Goal: Check status: Check status

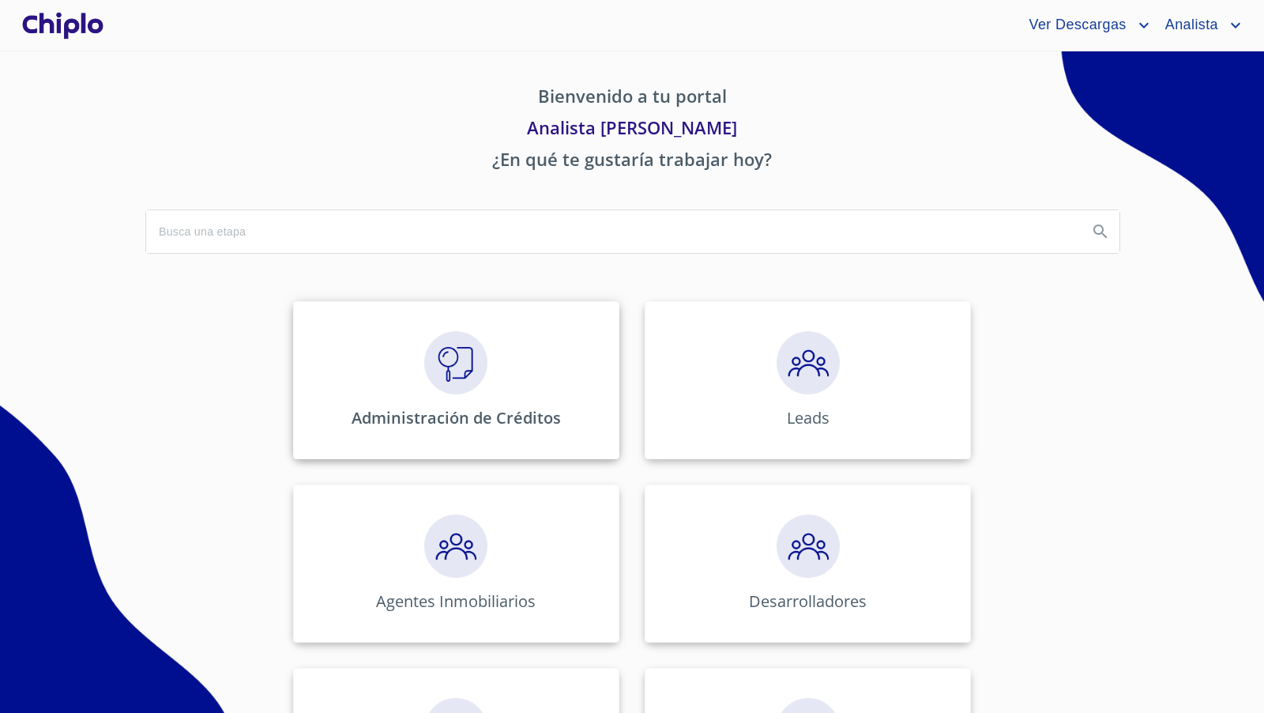
click at [464, 368] on img at bounding box center [455, 362] width 63 height 63
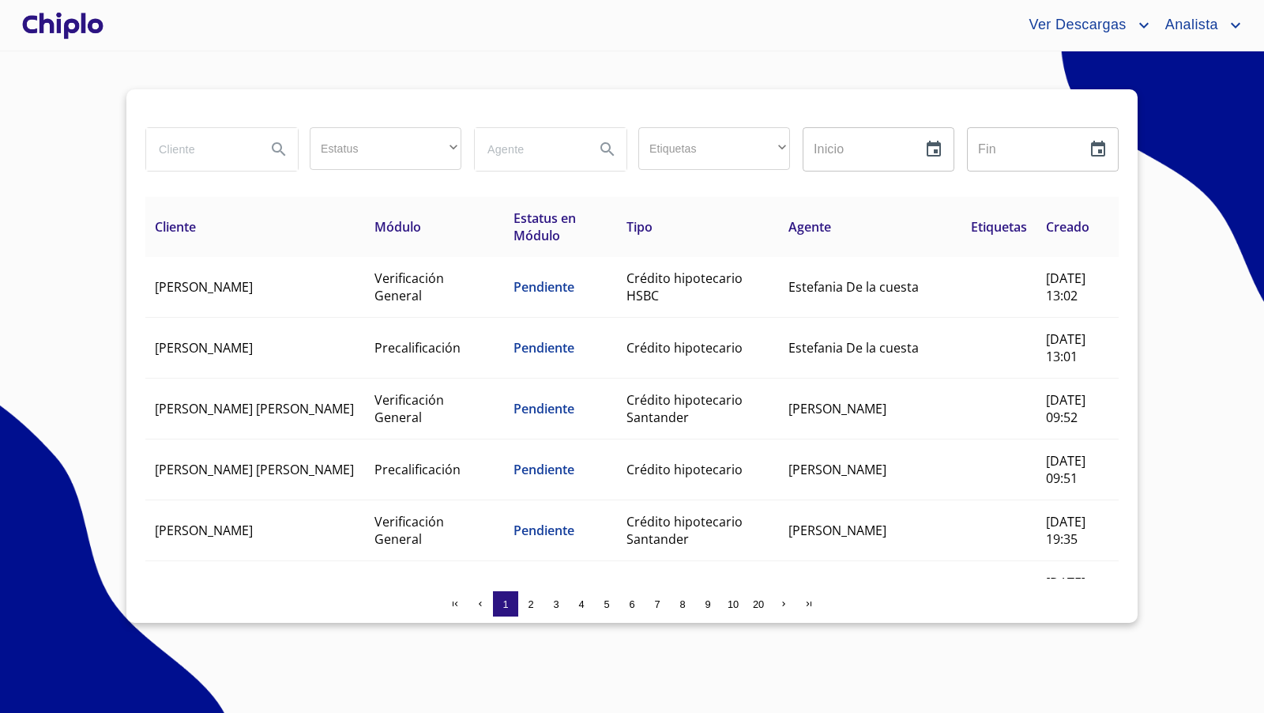
click at [219, 153] on input "search" at bounding box center [199, 149] width 107 height 43
type input "rico"
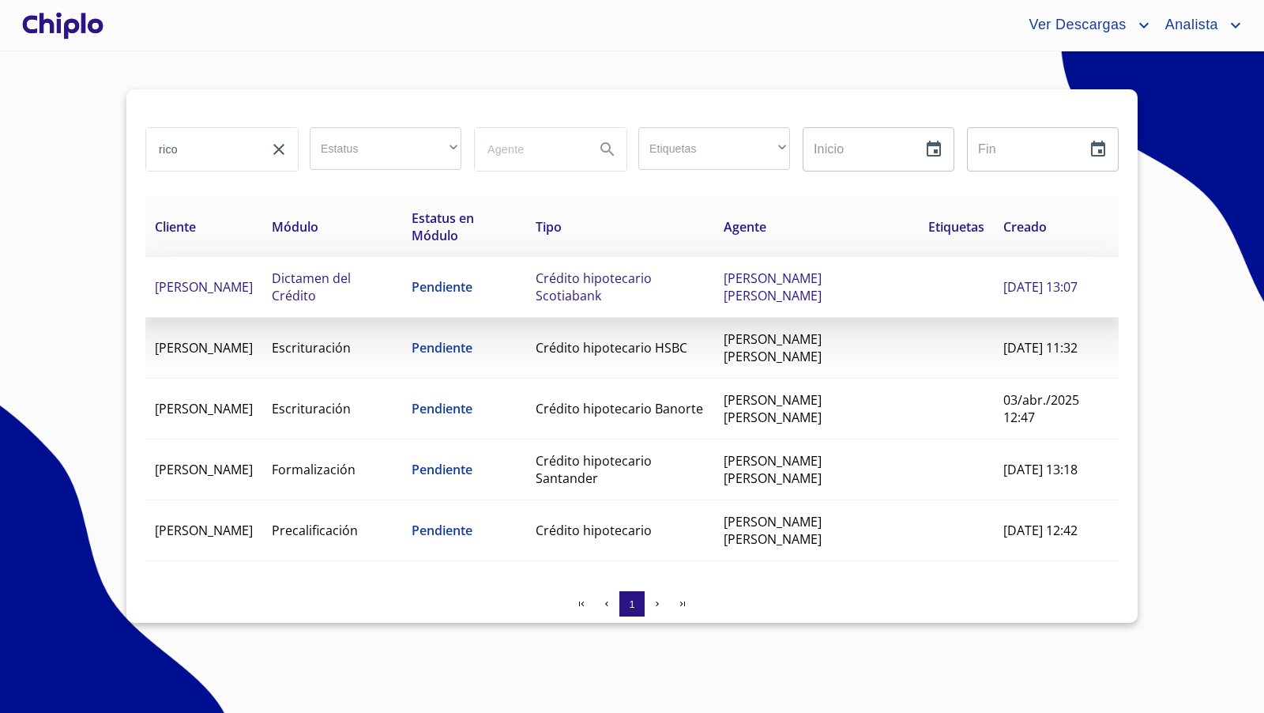
click at [627, 295] on span "Crédito hipotecario Scotiabank" at bounding box center [594, 286] width 116 height 35
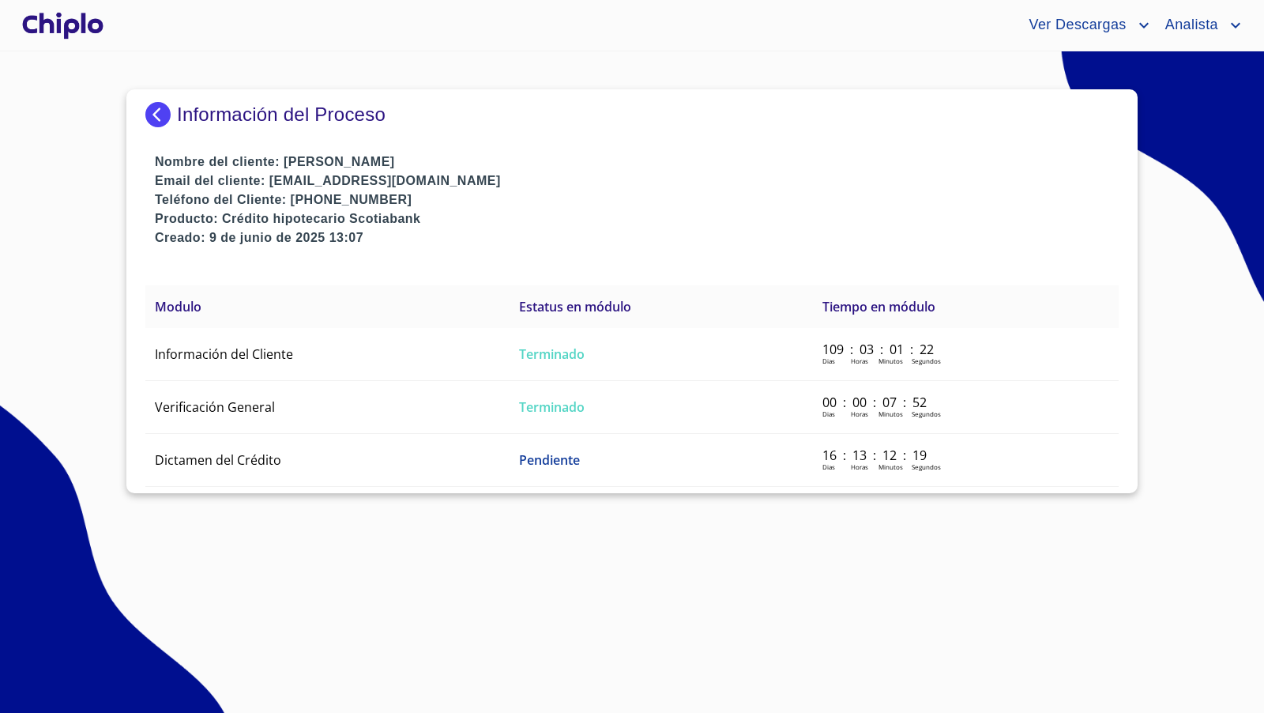
click at [157, 111] on img at bounding box center [161, 114] width 32 height 25
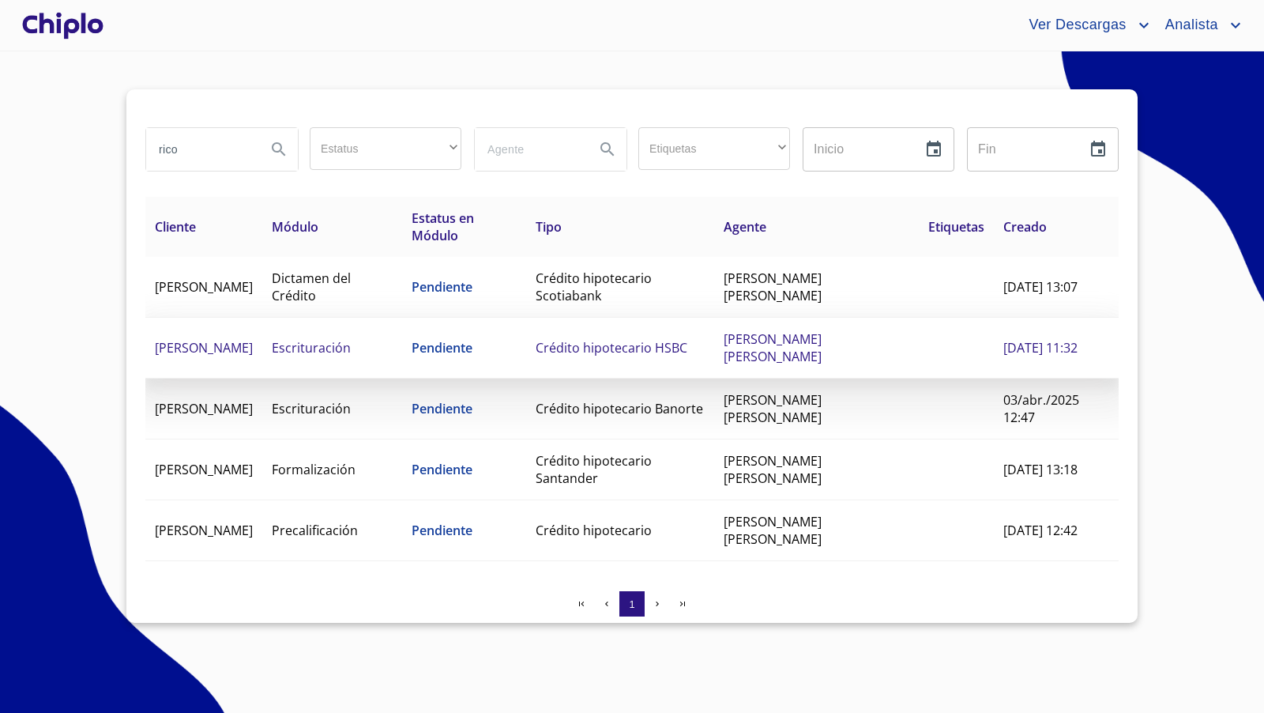
click at [472, 340] on span "Pendiente" at bounding box center [442, 347] width 61 height 17
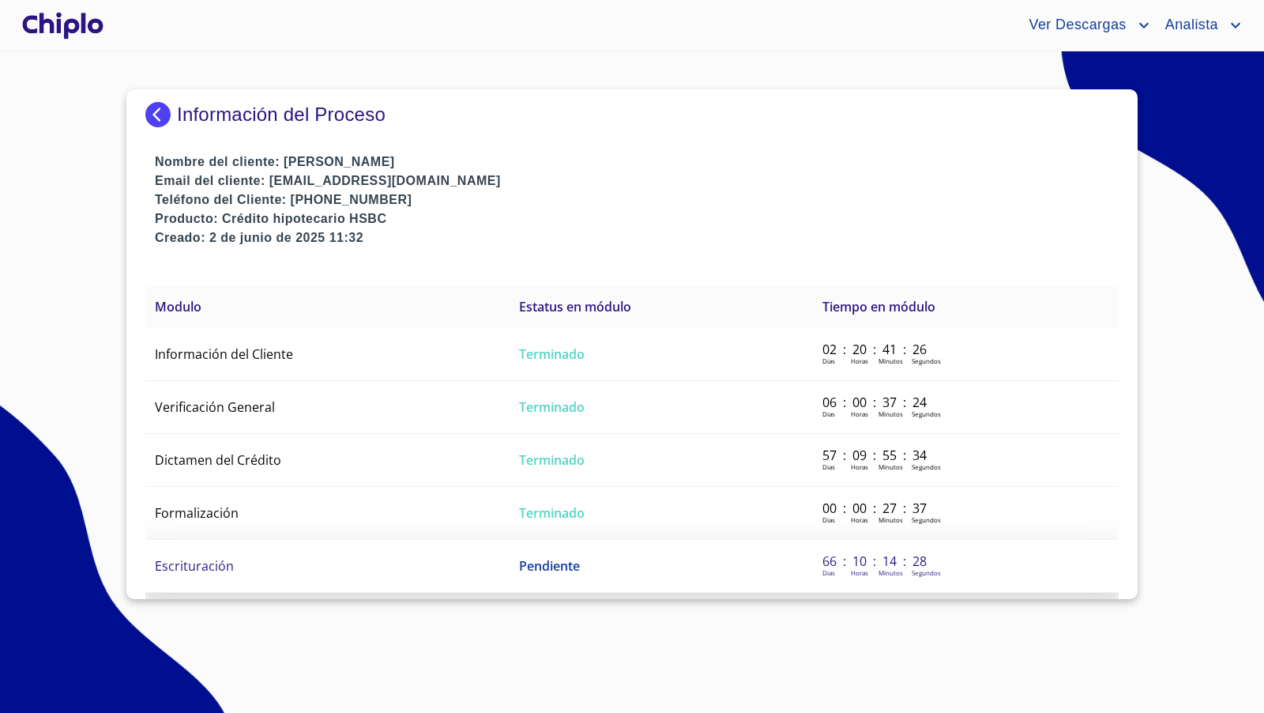
click at [368, 566] on td "Escrituración" at bounding box center [327, 566] width 364 height 53
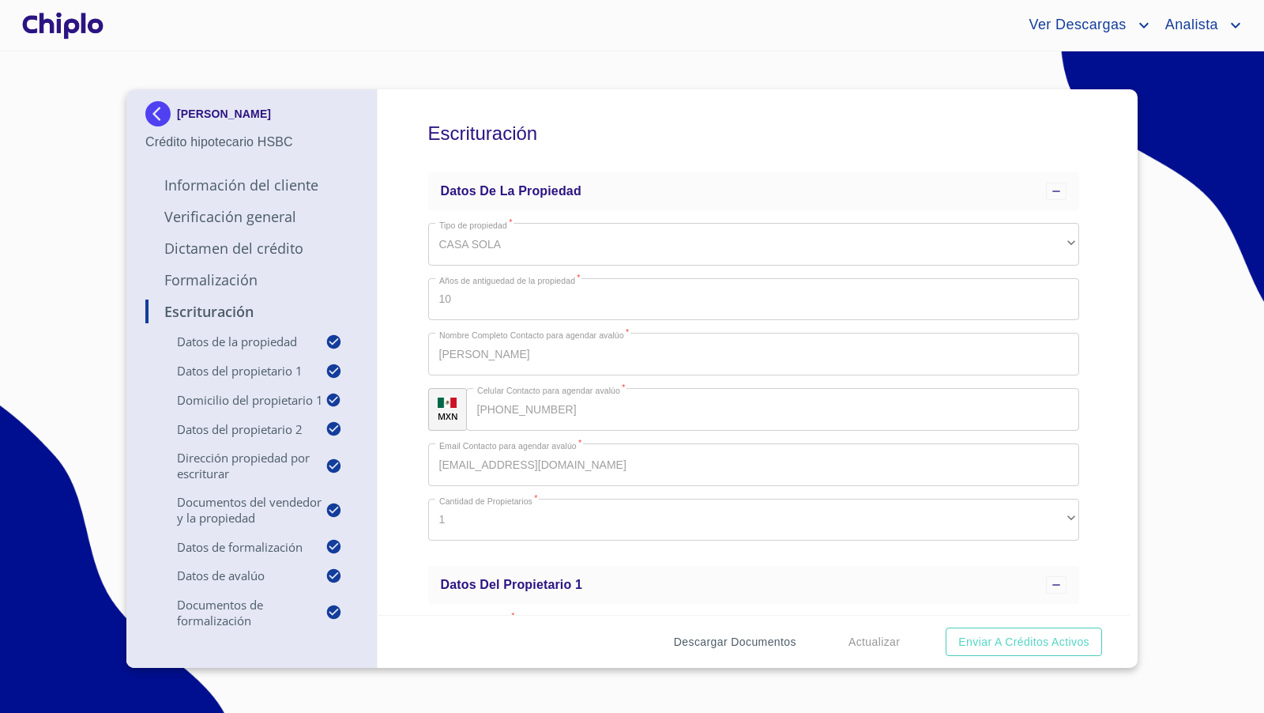
click at [747, 640] on span "Descargar Documentos" at bounding box center [735, 642] width 122 height 20
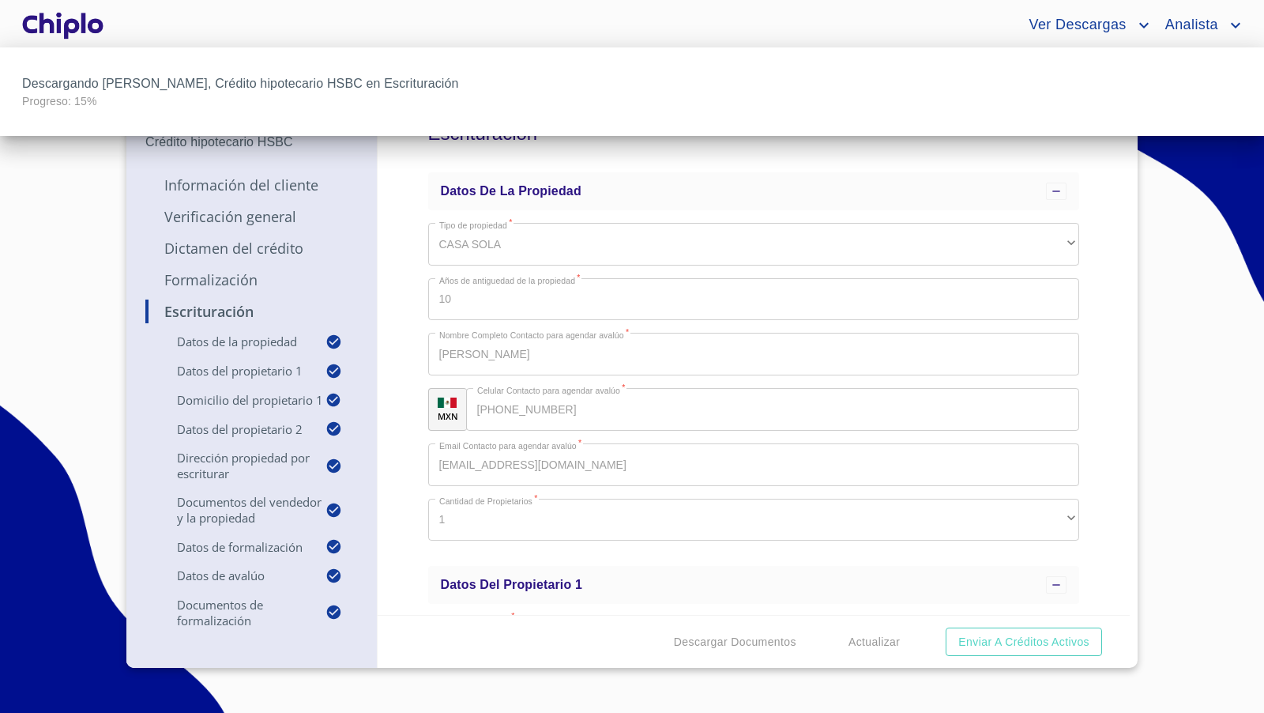
click at [1095, 451] on div at bounding box center [632, 356] width 1264 height 713
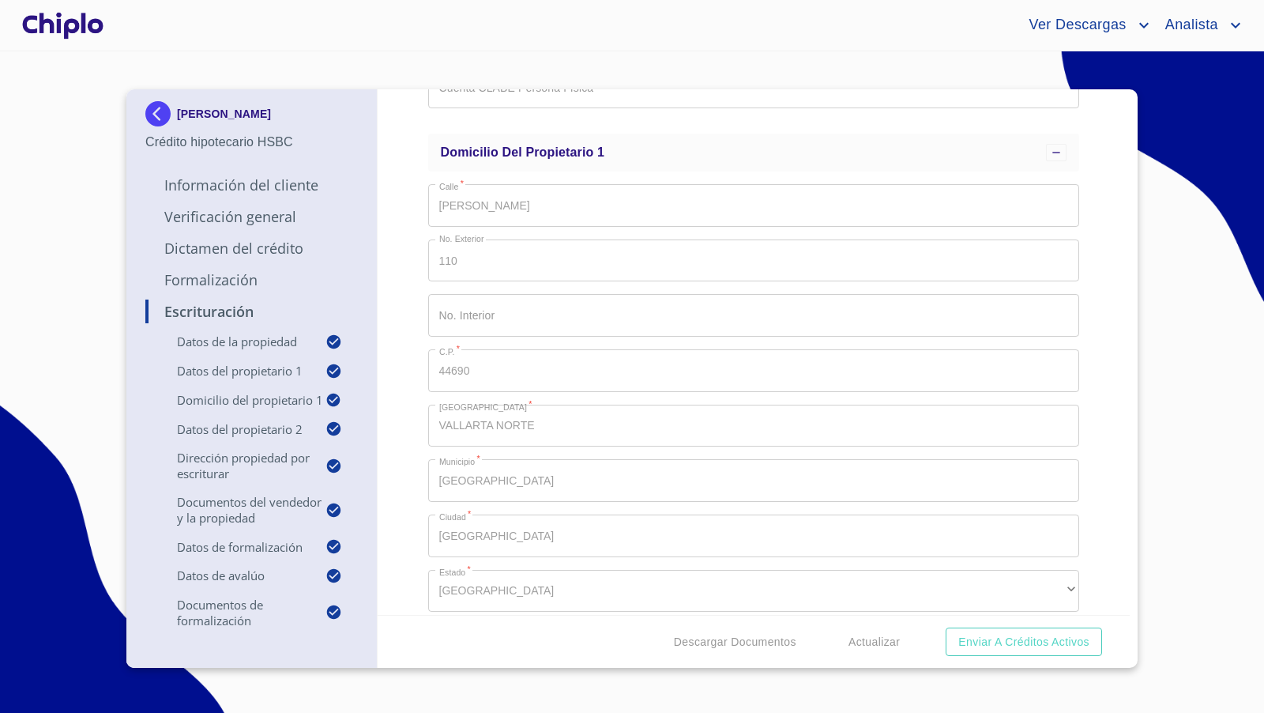
scroll to position [993, 0]
click at [272, 209] on p "Verificación General" at bounding box center [251, 216] width 212 height 19
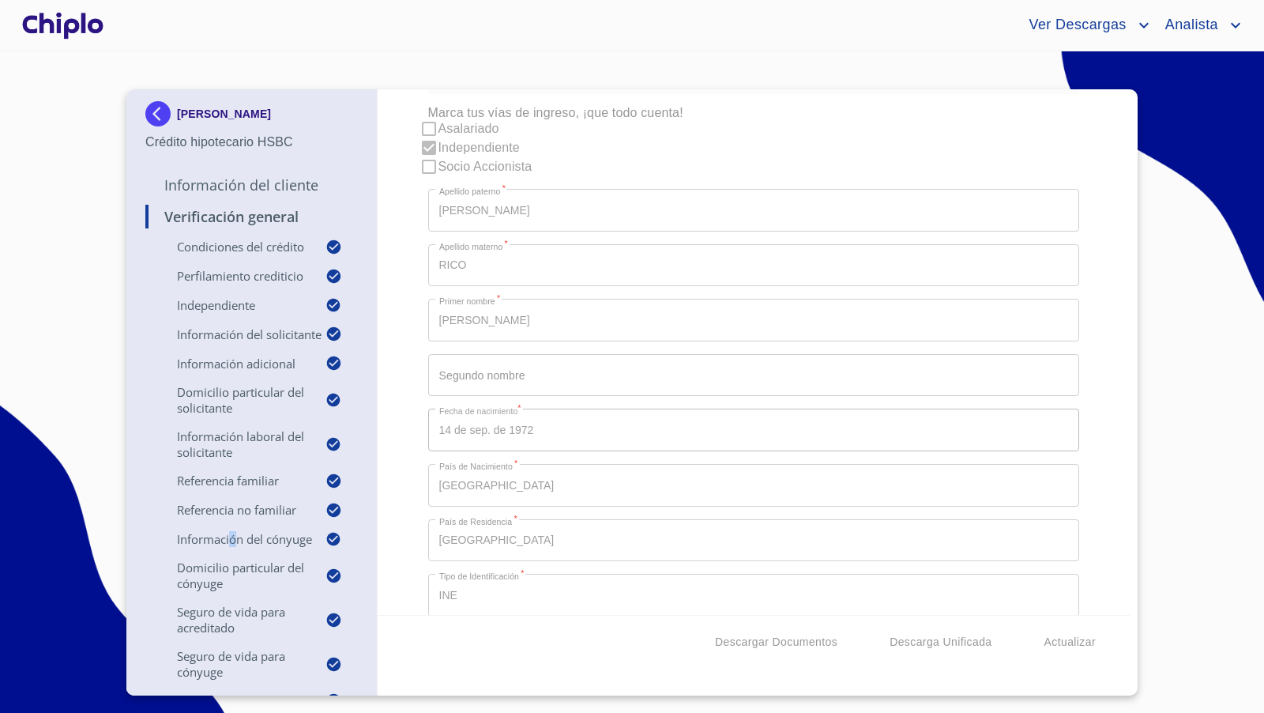
click at [233, 547] on p "Información del Cónyuge" at bounding box center [235, 539] width 180 height 16
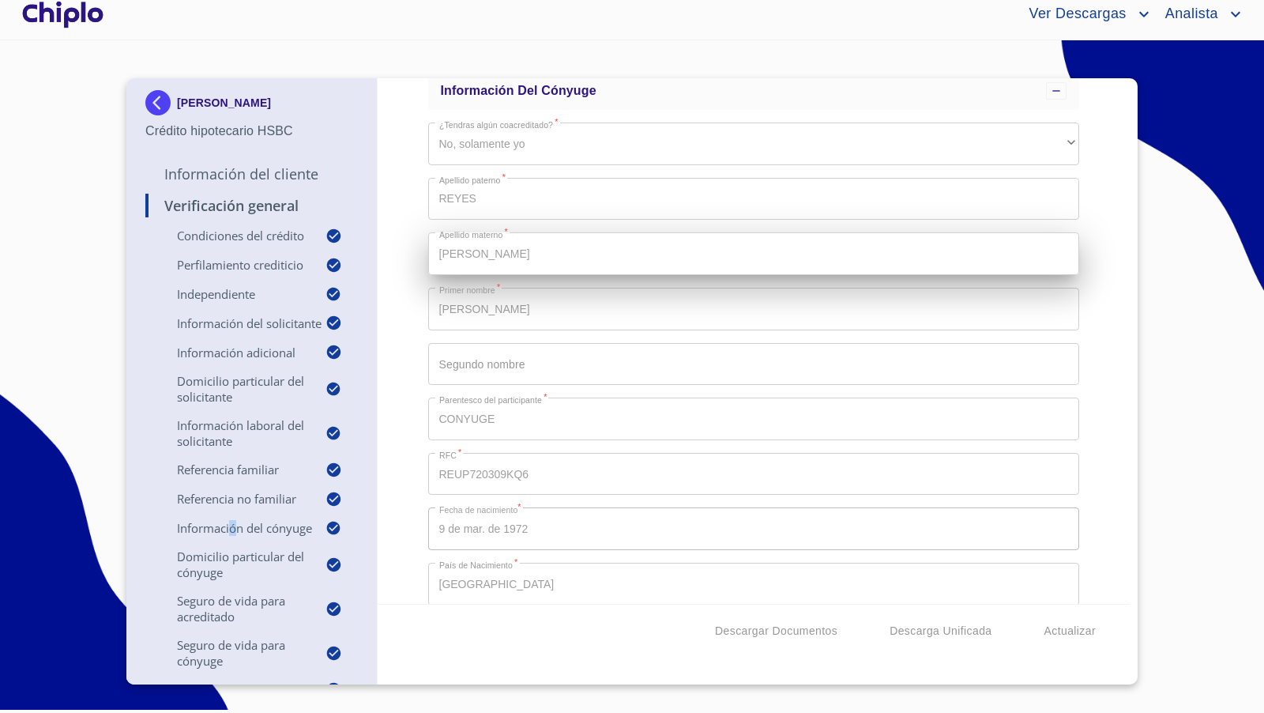
scroll to position [531, 0]
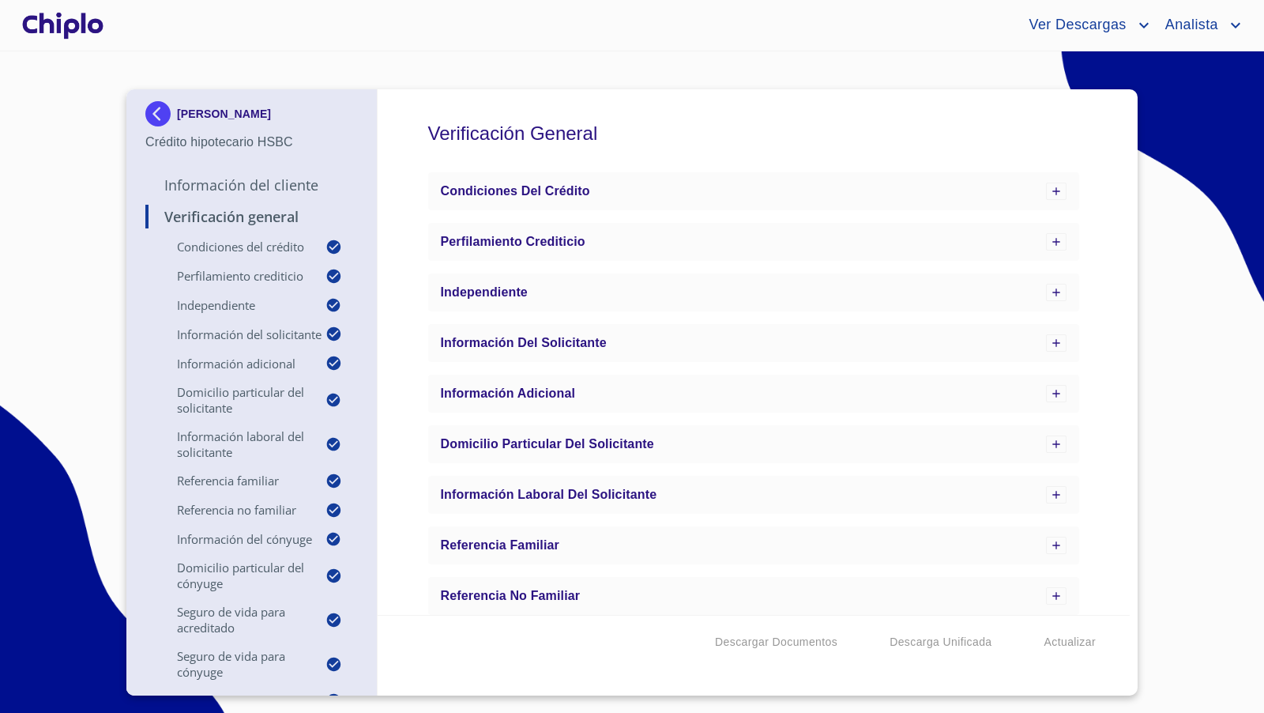
scroll to position [531, 0]
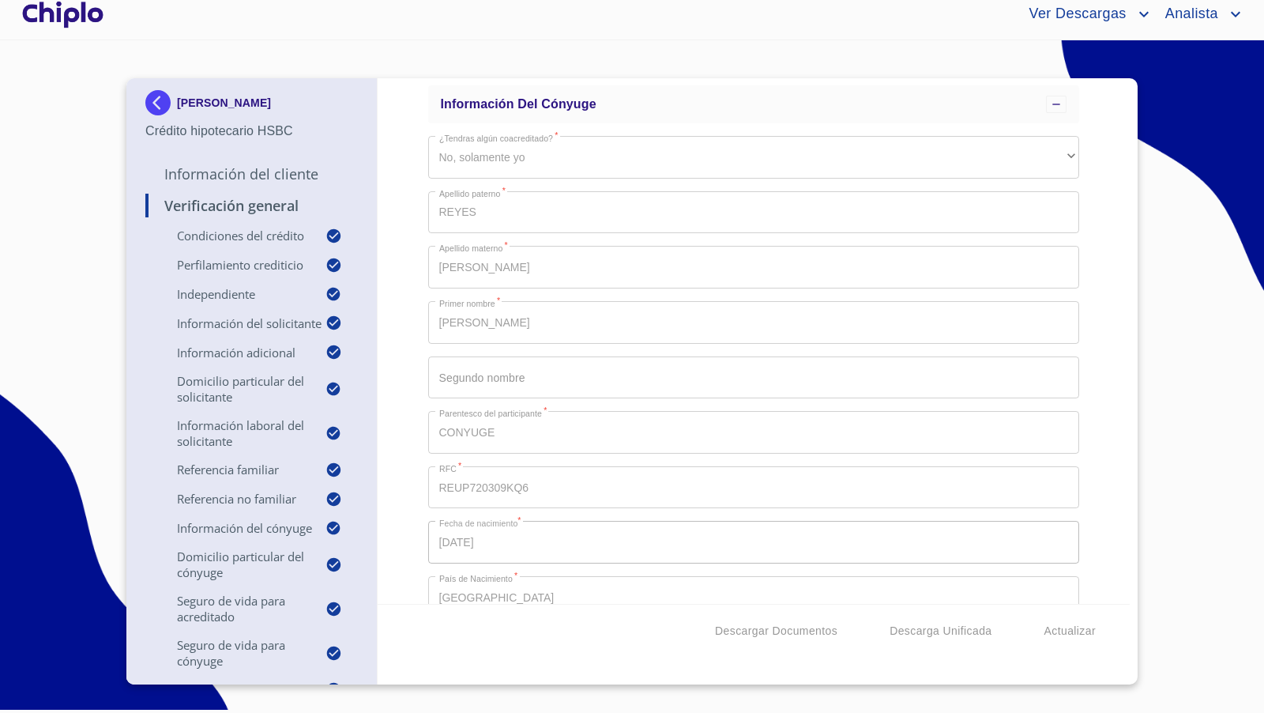
click at [408, 308] on div "Verificación General Condiciones del Crédito Perfilamiento crediticio Independi…" at bounding box center [754, 340] width 753 height 525
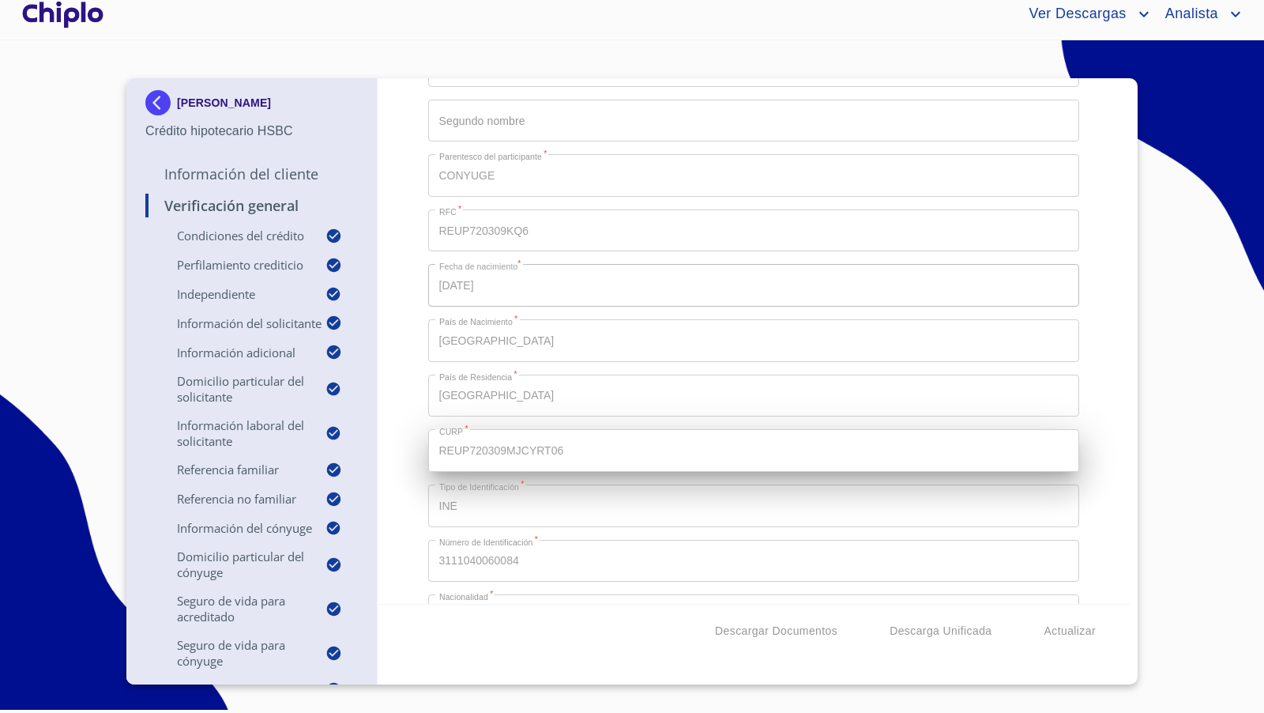
scroll to position [792, 0]
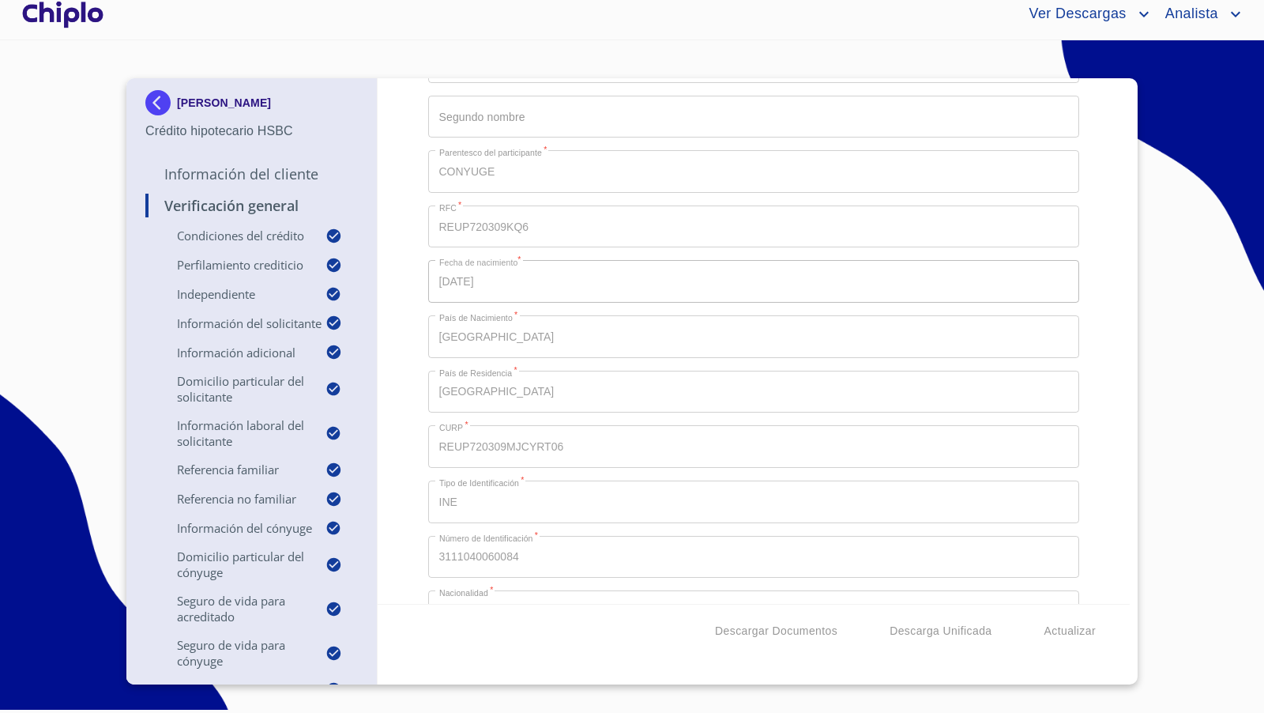
click at [427, 443] on div "Verificación General Condiciones del Crédito Perfilamiento crediticio Independi…" at bounding box center [754, 340] width 753 height 525
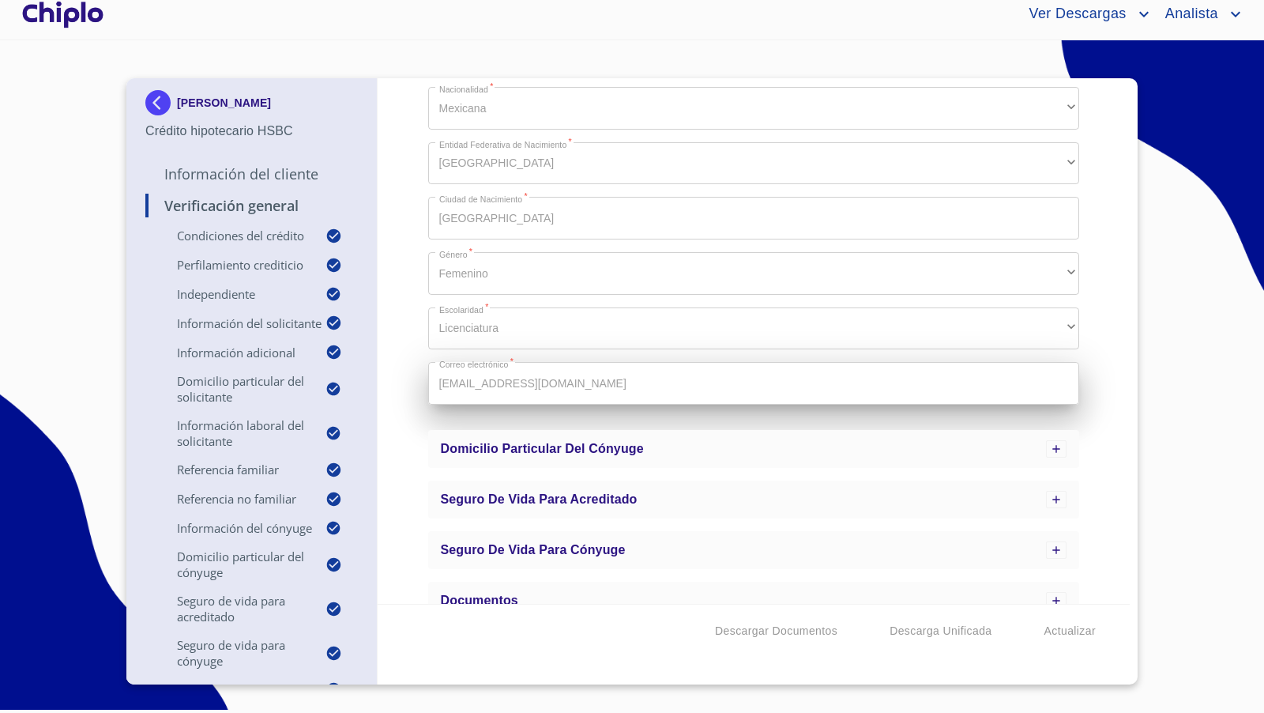
scroll to position [1296, 0]
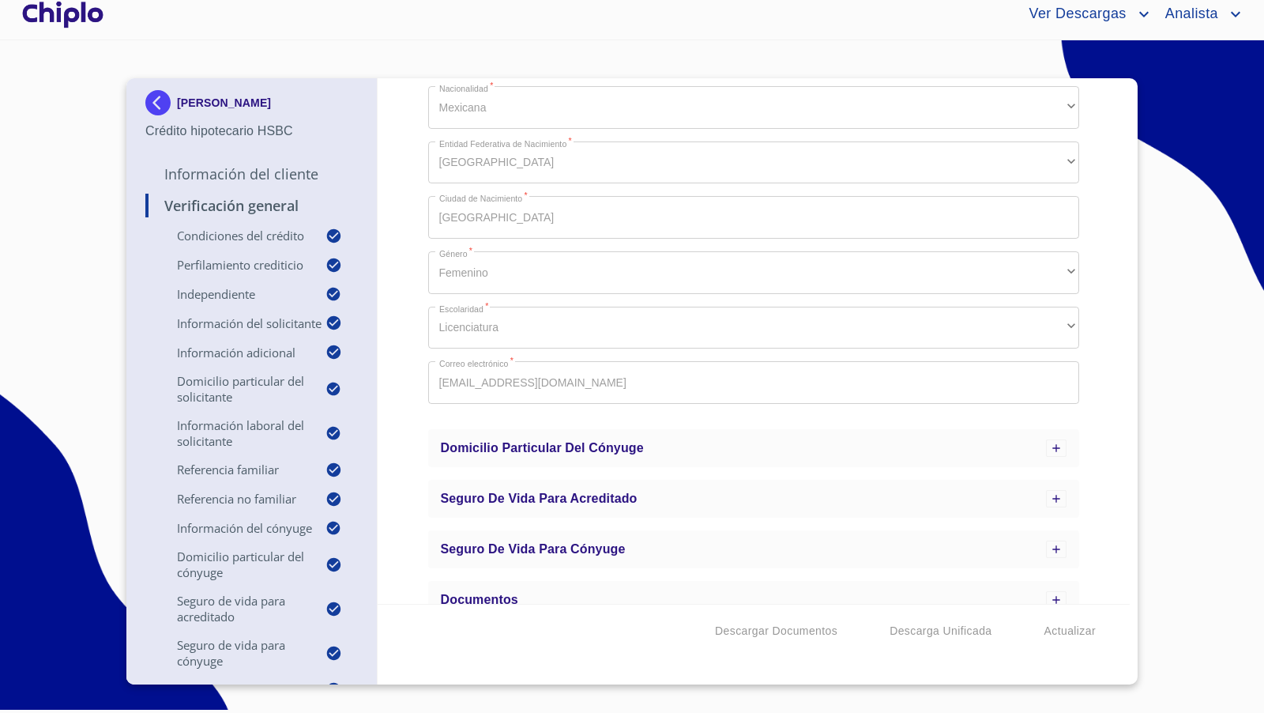
click at [408, 275] on div "Verificación General Condiciones del Crédito Perfilamiento crediticio Independi…" at bounding box center [754, 340] width 753 height 525
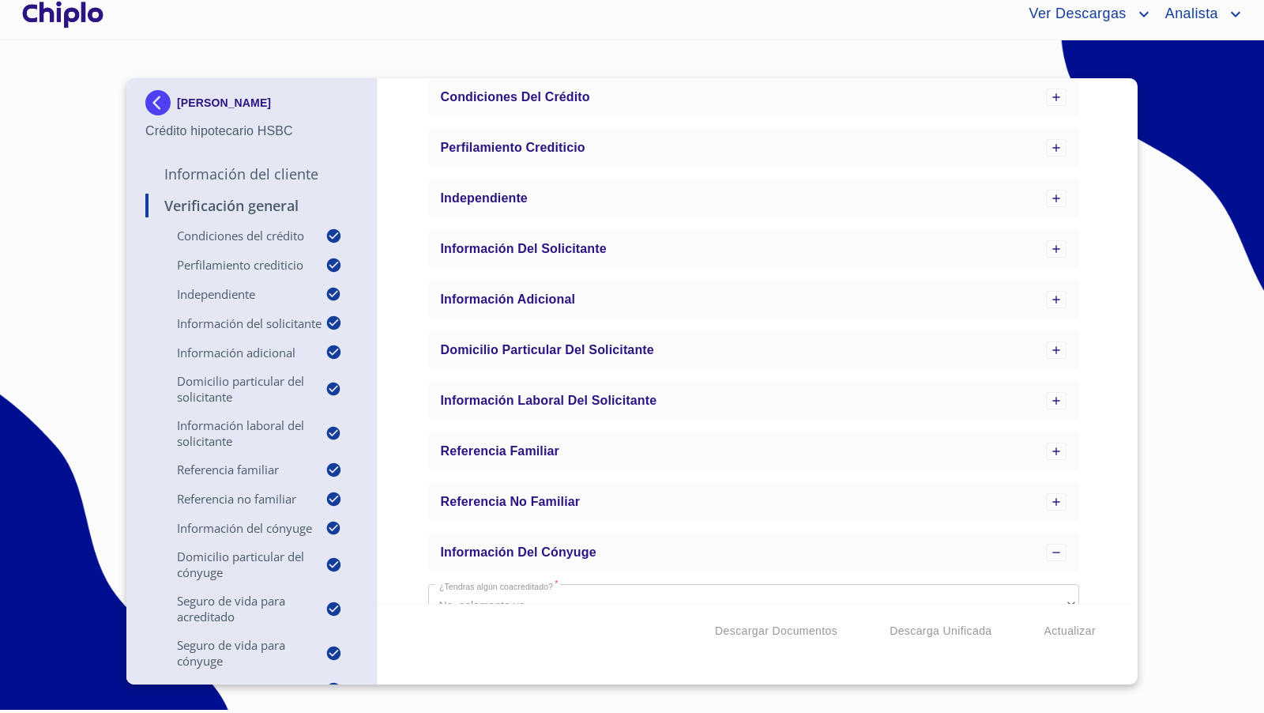
scroll to position [261, 0]
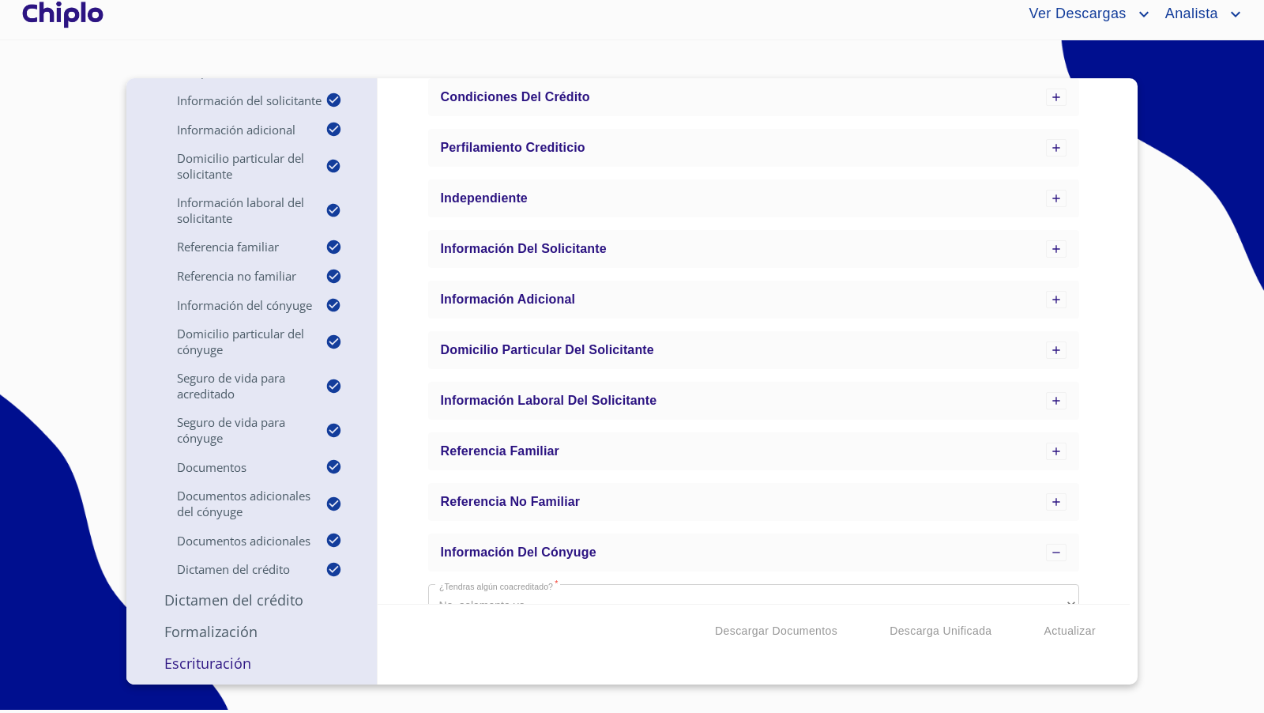
click at [224, 662] on p "Escrituración" at bounding box center [251, 662] width 212 height 19
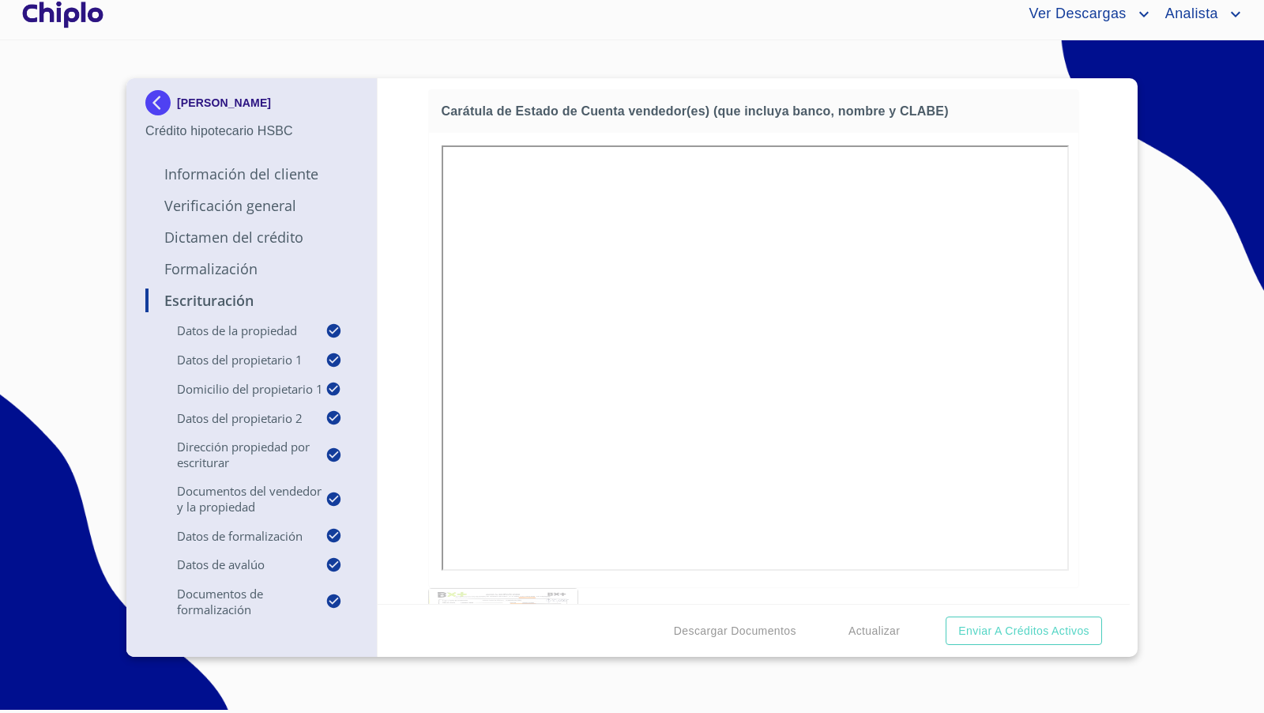
scroll to position [4411, 0]
click at [431, 353] on div at bounding box center [754, 364] width 650 height 454
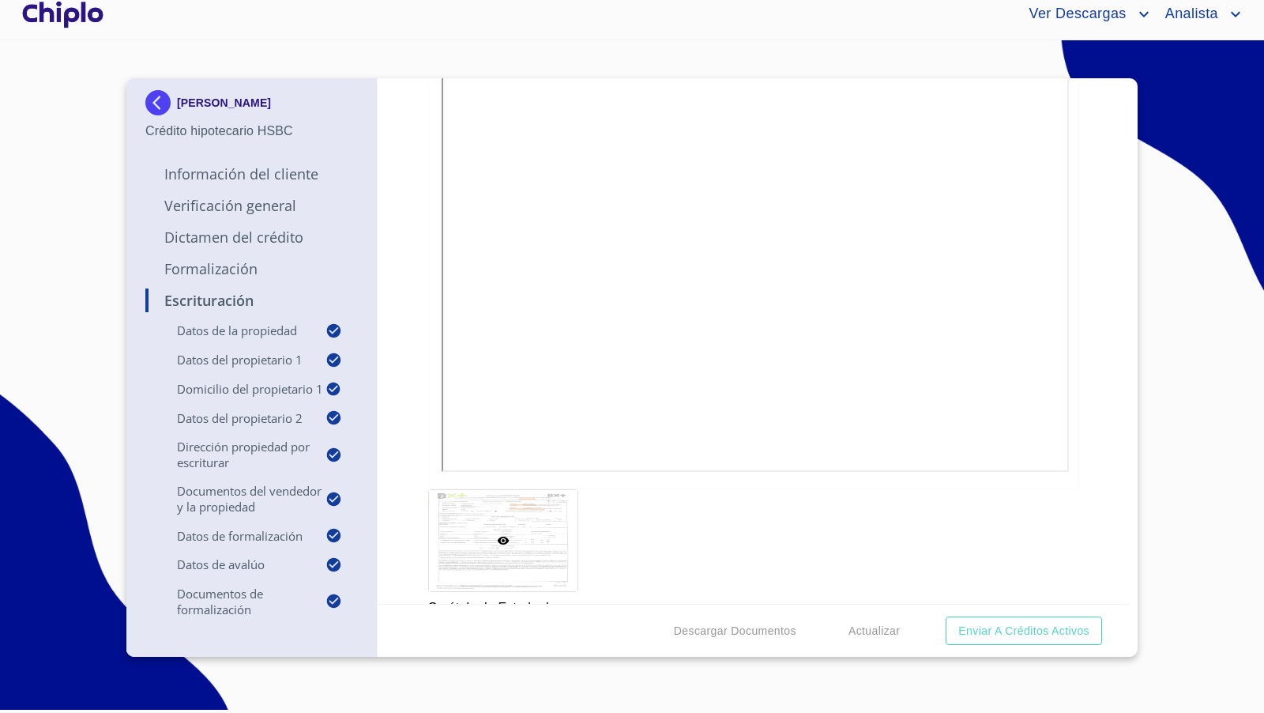
scroll to position [4511, 0]
click at [419, 249] on div "Escrituración Datos de la propiedad Tipo de propiedad   * CASA SOLA ​ Años de a…" at bounding box center [754, 340] width 753 height 525
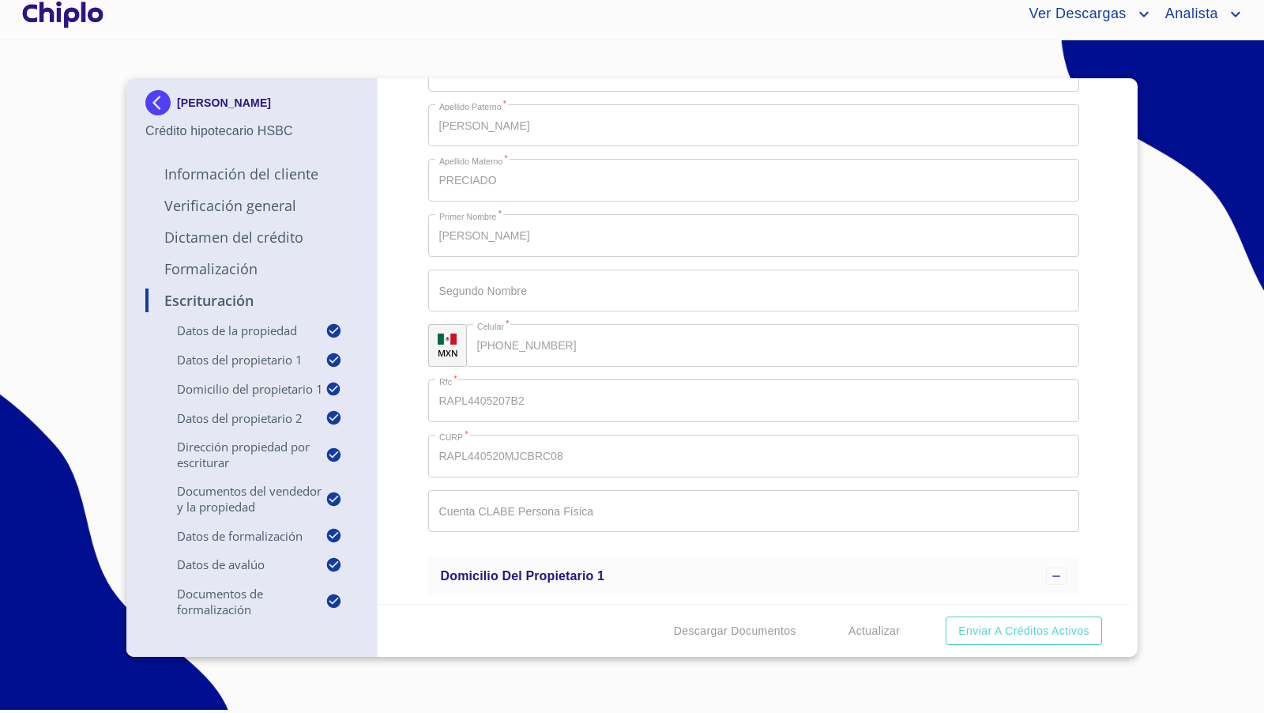
scroll to position [9, 0]
